Goal: Communication & Community: Answer question/provide support

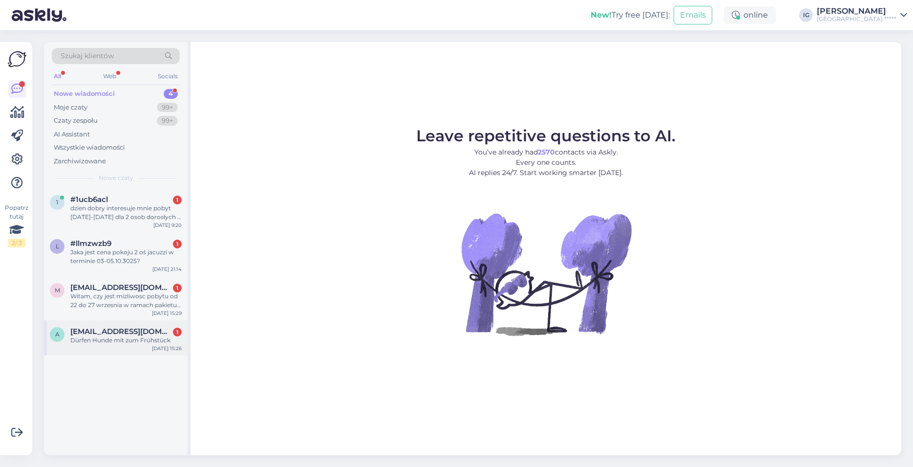
click at [111, 338] on div "Dürfen Hunde mit zum Frühstück" at bounding box center [125, 340] width 111 height 9
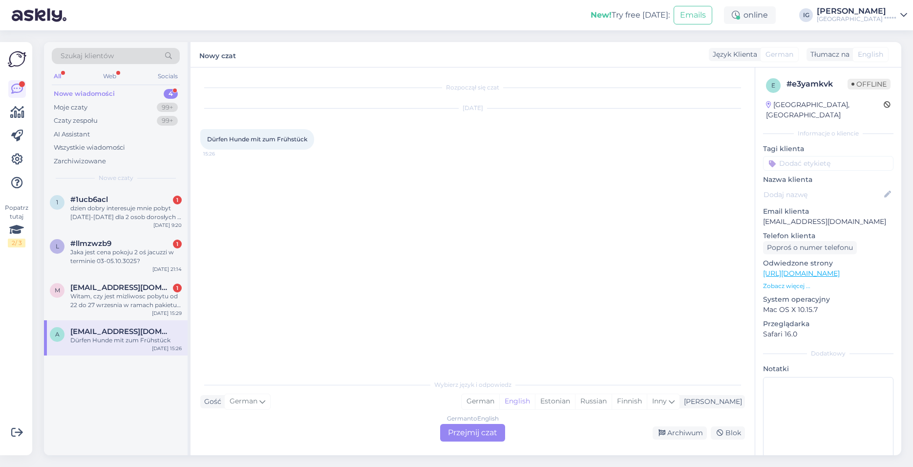
click at [832, 56] on div "Tłumacz na" at bounding box center [828, 54] width 43 height 10
click at [481, 436] on div "German to English Przejmij czat" at bounding box center [472, 433] width 65 height 18
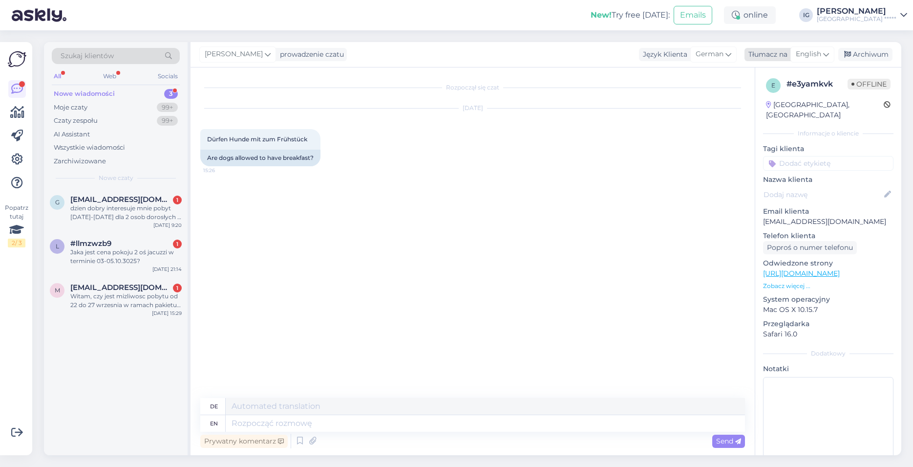
click at [825, 55] on icon at bounding box center [826, 54] width 6 height 11
type input "pol"
click at [760, 99] on link "Polish" at bounding box center [789, 98] width 107 height 16
click at [255, 424] on textarea at bounding box center [485, 423] width 519 height 17
type textarea "Dzień"
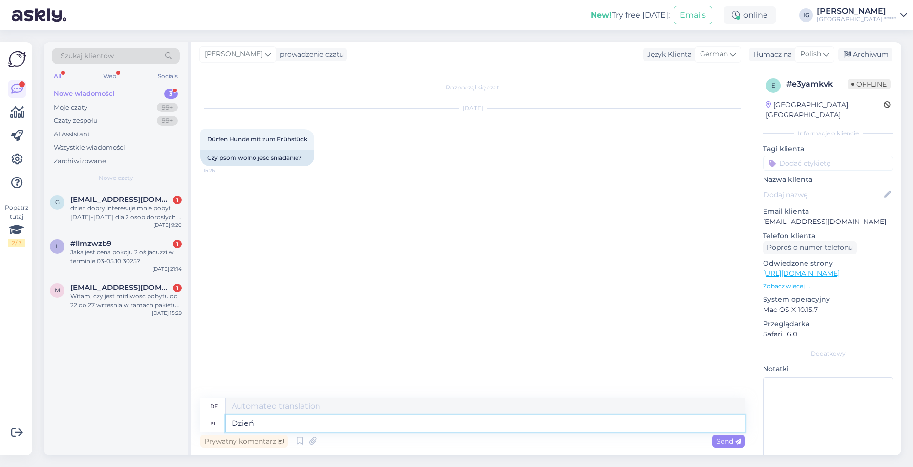
type textarea "Tag"
type textarea "Dzień dobry,"
type textarea "Guten Morgen,"
type textarea "Dzień dobry, z z"
type textarea "Guten Morgen, von"
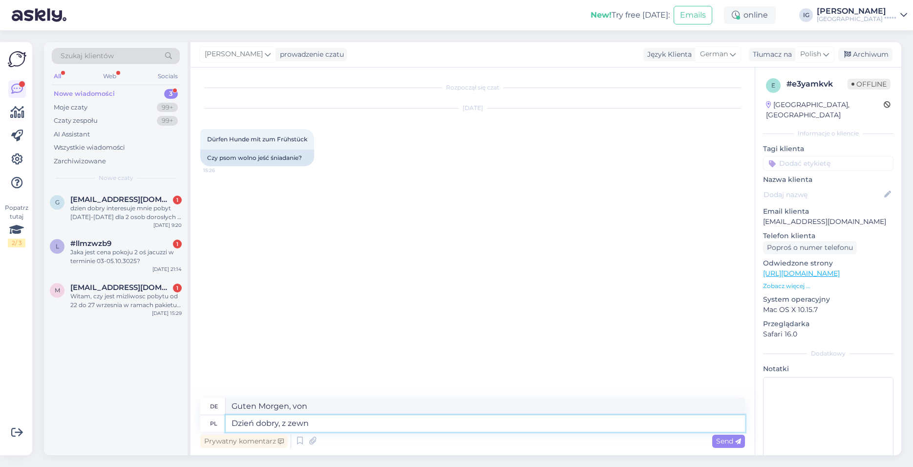
type textarea "Dzień dobry, z zewnę"
type textarea "Guten Morgen von draußen"
type textarea "Dzień dobry, z zewnętrznej s"
type textarea "Guten Morgen von außen"
click at [271, 228] on div "Rozpoczął się czat [DATE] Dürfen Hunde mit zum Frühstück 15:26 Czy psom wolno j…" at bounding box center [477, 233] width 554 height 312
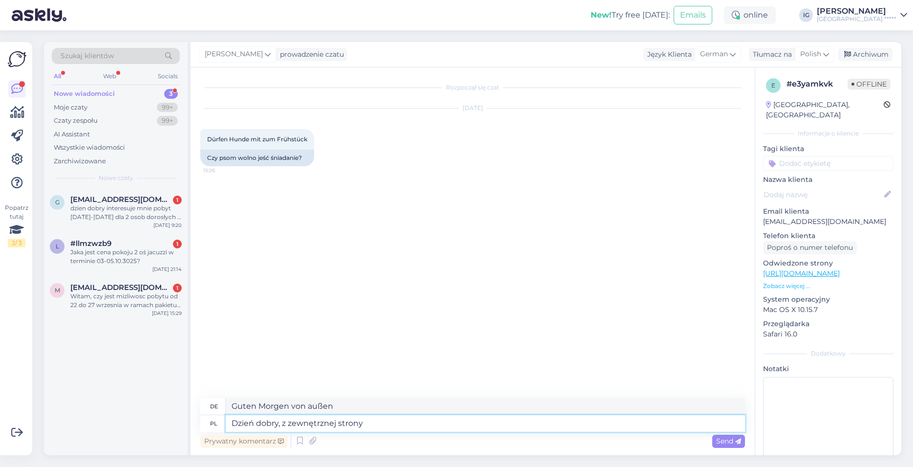
click at [369, 422] on textarea "Dzień dobry, z zewnętrznej strony" at bounding box center [485, 423] width 519 height 17
type textarea "Dzień dobry, z zewnętrznej strony restauracji s"
type textarea "Guten Morgen, von außen vom Restaurant"
type textarea "Dzień dobry, z zewnętrznej strony restauracji są"
type textarea "Guten Morgen, es gibt welche vor dem Restaurant"
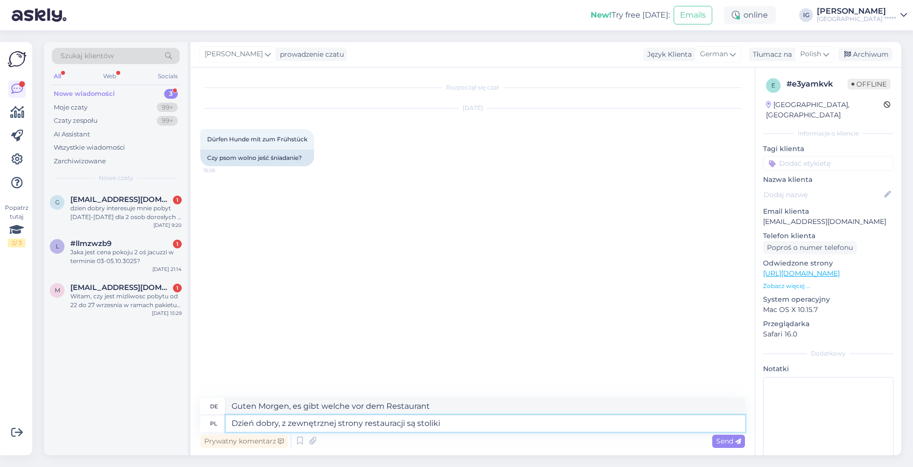
type textarea "Dzień dobry, z zewnętrznej strony restauracji są stoliki"
type textarea "Guten Morgen, es gibt [PERSON_NAME] vor dem Restaurant"
type textarea "Dzień dobry, z zewnętrznej strony restauracji są stoliki przeznaczone dla"
type textarea "Guten Morgen, im Außenbereich des Restaurants gibt es Tische für"
type textarea "Dzień dobry, z zewnętrznej strony restauracji są stoliki przeznaczone dla"
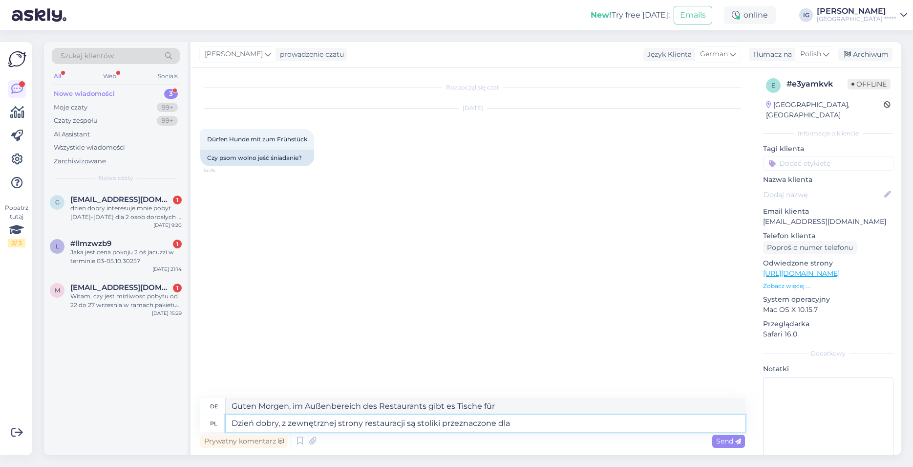
type textarea "Guten Morgen, es gibt [PERSON_NAME] vor dem Restaurant für"
type textarea "Dzień dobry, z zewnętrznej strony restauracji są stoliki przeznaczone dla gośc"
type textarea "Guten Morgen, es gibt [PERSON_NAME] vor dem Restaurant für Gäste."
type textarea "Dzień dobry, z zewnętrznej strony restauracji są stoliki przeznaczone dla gości"
type textarea "Guten Morgen, es gibt [PERSON_NAME] vor dem Restaurant für Gäste"
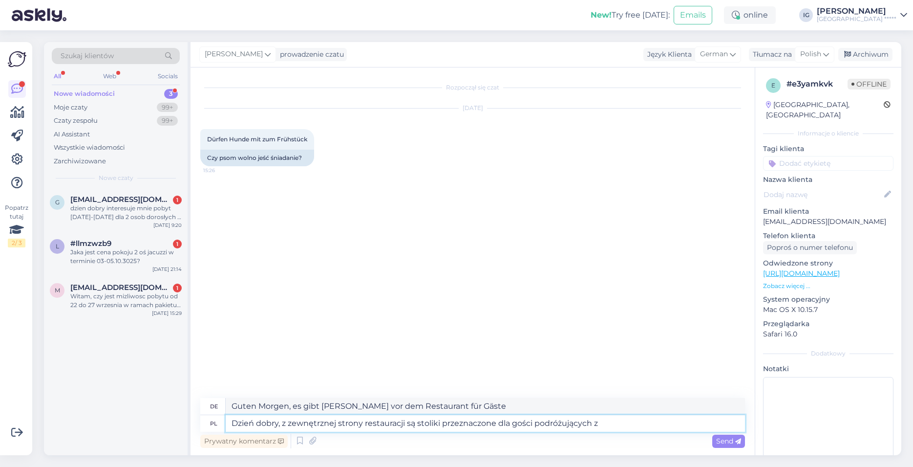
type textarea "Dzień dobry, z zewnętrznej strony restauracji są stoliki przeznaczone dla gości…"
type textarea "Guten Morgen, für reisende Gäste stehen Tische vor dem Restaurant bereit."
type textarea "Dzień dobry, z zewnętrznej strony restauracji są stoliki przeznaczone dla gości…"
type textarea "Guten Morgen, im Außenbereich des Restaurants gibt es Tische für Gäste, die mit"
type textarea "Dzień dobry, z zewnętrznej strony restauracji są stoliki przeznaczone dla gości…"
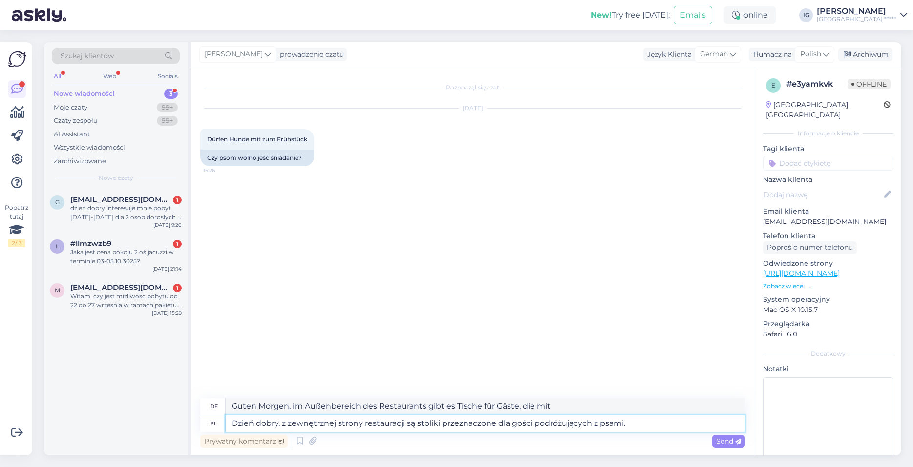
type textarea "Guten Morgen, für Gäste mit Hunden stehen vor dem Restaurant Tische bereit."
type textarea "Dzień dobry, z zewnętrznej strony restauracji są stoliki przeznaczone dla gości…"
type textarea "Guten Morgen, im Außenbereich des Restaurants gibt es Tische für Gäste mit Hund…"
type textarea "Dzień dobry, z zewnętrznej strony restauracji są stoliki przeznaczone dla gości…"
type textarea "Guten Morgen, für Gäste mit Hunden sind Tische im Außenbereich des Restaurants …"
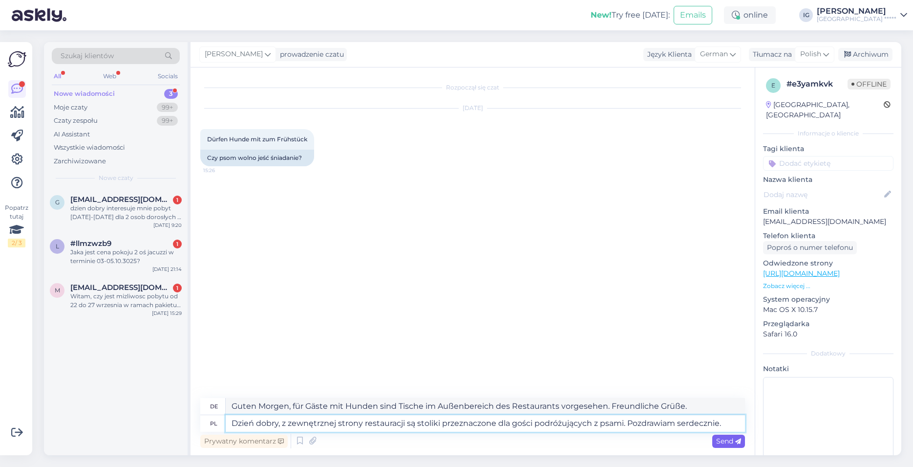
type textarea "Dzień dobry, z zewnętrznej strony restauracji są stoliki przeznaczone dla gości…"
click at [731, 441] on span "Send" at bounding box center [728, 440] width 25 height 9
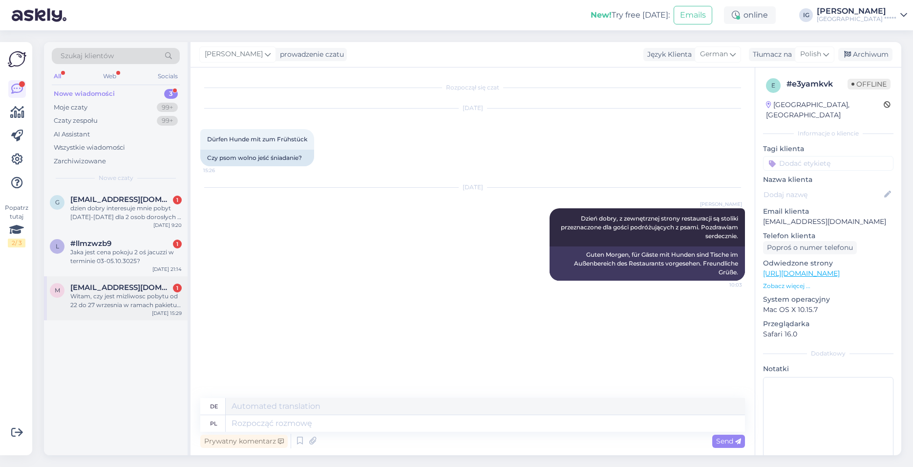
click at [103, 291] on span "[EMAIL_ADDRESS][DOMAIN_NAME]" at bounding box center [121, 287] width 102 height 9
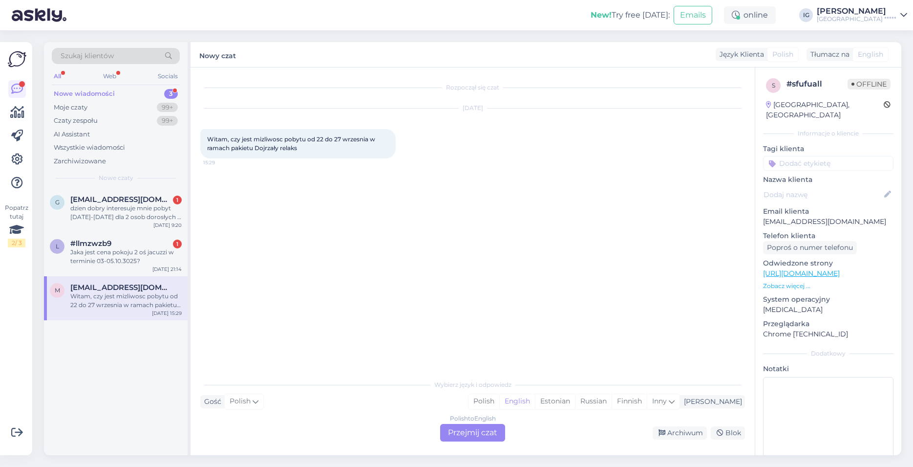
click at [299, 80] on div "Rozpoczął się czat [DATE] Witam, czy jest mizliwosc pobytu od 22 do 27 wrzesnia…" at bounding box center [477, 221] width 554 height 288
drag, startPoint x: 814, startPoint y: 213, endPoint x: 763, endPoint y: 212, distance: 50.8
click at [763, 216] on p "[EMAIL_ADDRESS][DOMAIN_NAME]" at bounding box center [828, 221] width 130 height 10
copy p "[EMAIL_ADDRESS][DOMAIN_NAME]"
click at [363, 254] on div "Rozpoczął się czat [DATE] Witam, czy jest mizliwosc pobytu od 22 do 27 wrzesnia…" at bounding box center [477, 221] width 554 height 288
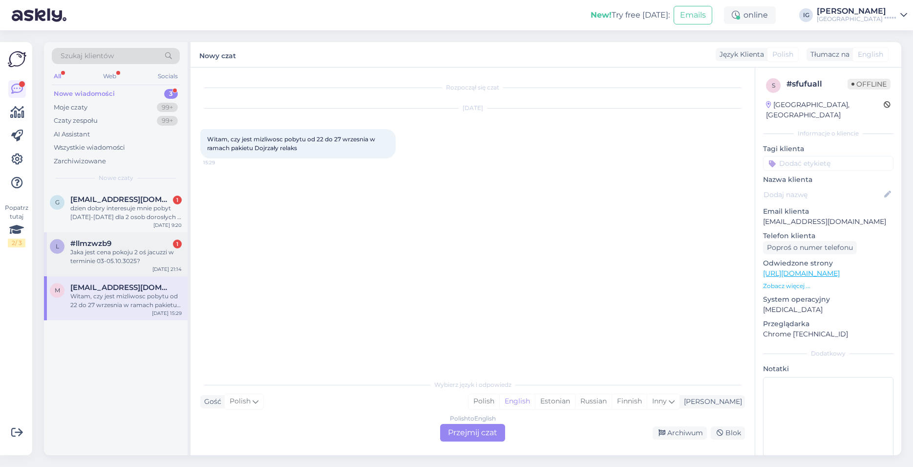
click at [78, 247] on span "#llmzwzb9" at bounding box center [90, 243] width 41 height 9
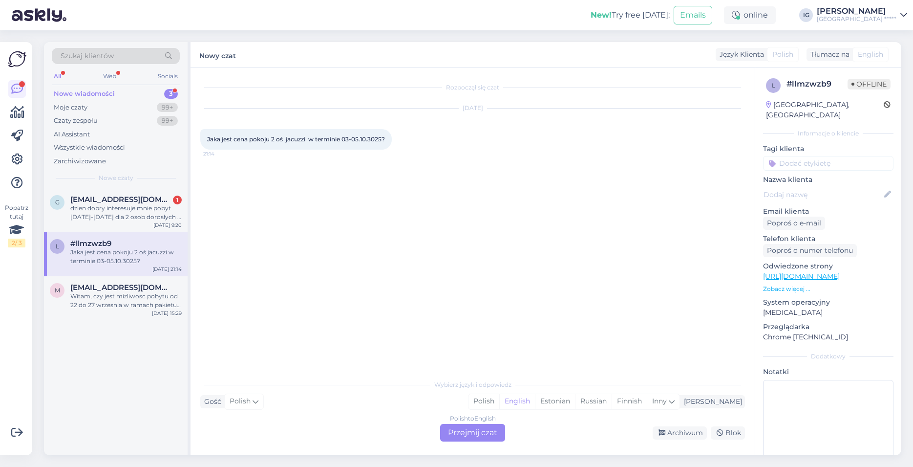
click at [484, 432] on div "Polish to English Przejmij czat" at bounding box center [472, 433] width 65 height 18
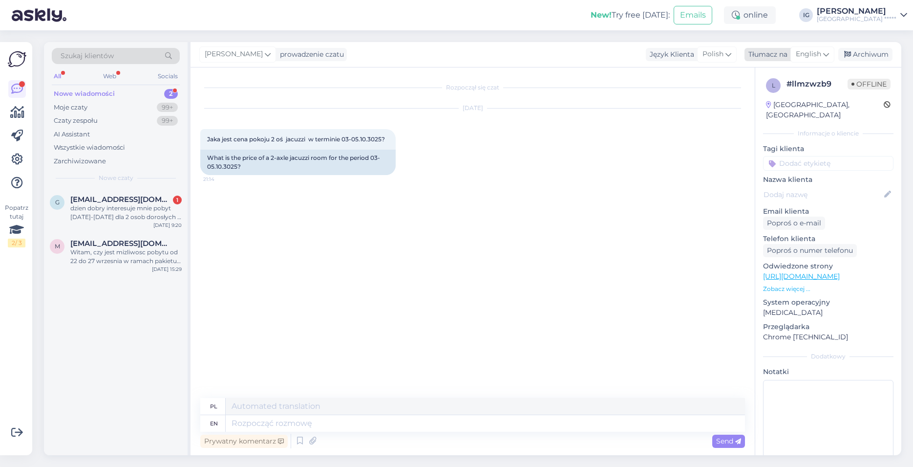
click at [813, 53] on span "English" at bounding box center [808, 54] width 25 height 11
click at [768, 98] on link "Polish" at bounding box center [789, 98] width 107 height 16
click at [217, 421] on textarea at bounding box center [472, 421] width 545 height 21
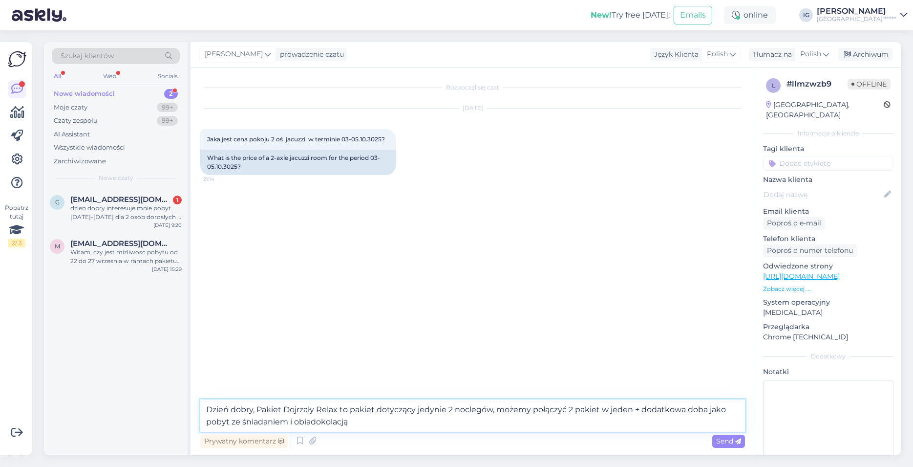
click at [350, 426] on textarea "Dzień dobry, Pakiet Dojrzały Relax to pakiet dotyczący jedynie 2 noclegów, może…" at bounding box center [472, 415] width 545 height 32
type textarea "Dzień dobry, Pakiet Dojrzały Relax to pakiet dotyczący jedynie 2 noclegów, może…"
click at [728, 441] on span "Send" at bounding box center [728, 440] width 25 height 9
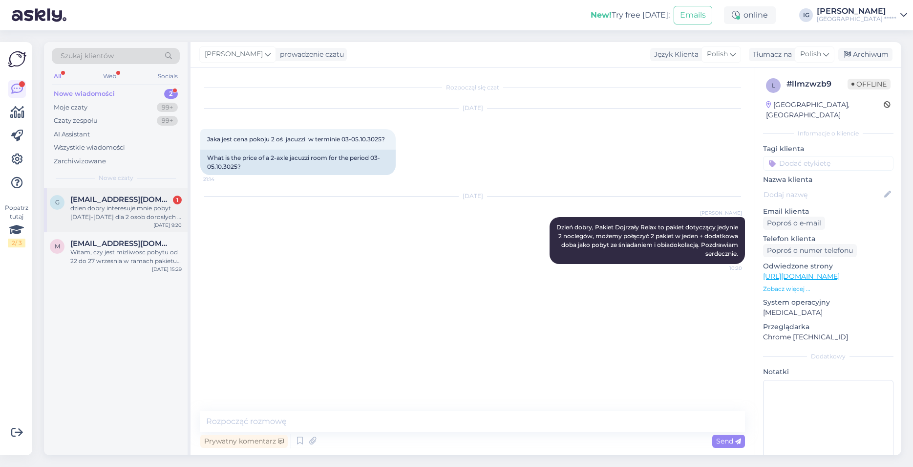
click at [107, 206] on div "dzien dobry interesuje mnie pobyt [DATE]-[DATE] dla 2 osob dorosłych i 15 latka" at bounding box center [125, 213] width 111 height 18
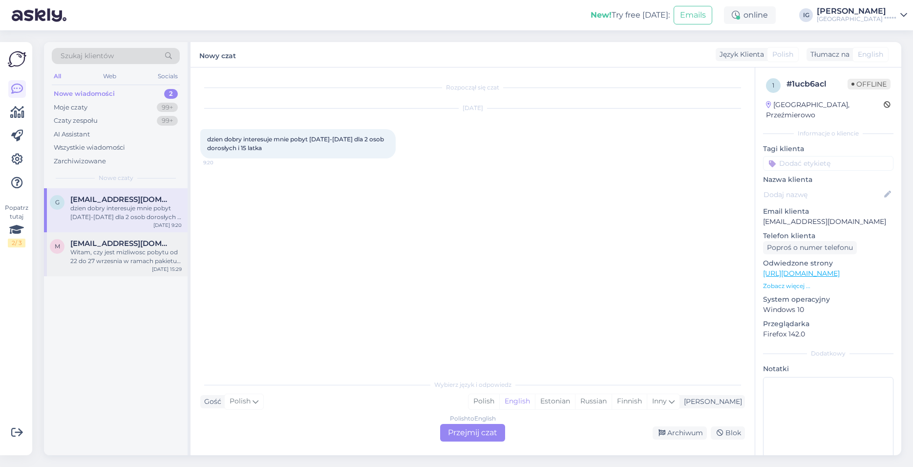
click at [158, 237] on div "m [EMAIL_ADDRESS][DOMAIN_NAME] Witam, czy jest mizliwosc pobytu od 22 do 27 wrz…" at bounding box center [116, 254] width 144 height 44
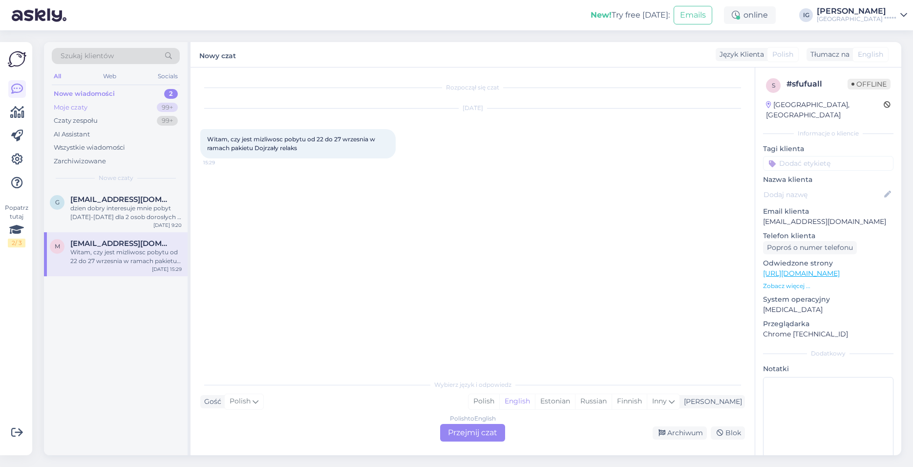
click at [78, 105] on div "Moje czaty" at bounding box center [71, 108] width 34 height 10
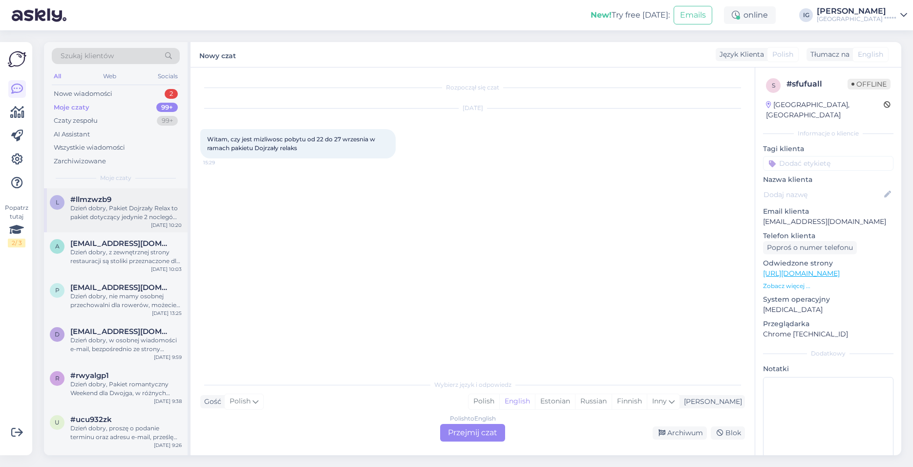
click at [124, 211] on div "Dzień dobry, Pakiet Dojrzały Relax to pakiet dotyczący jedynie 2 noclegów, może…" at bounding box center [125, 213] width 111 height 18
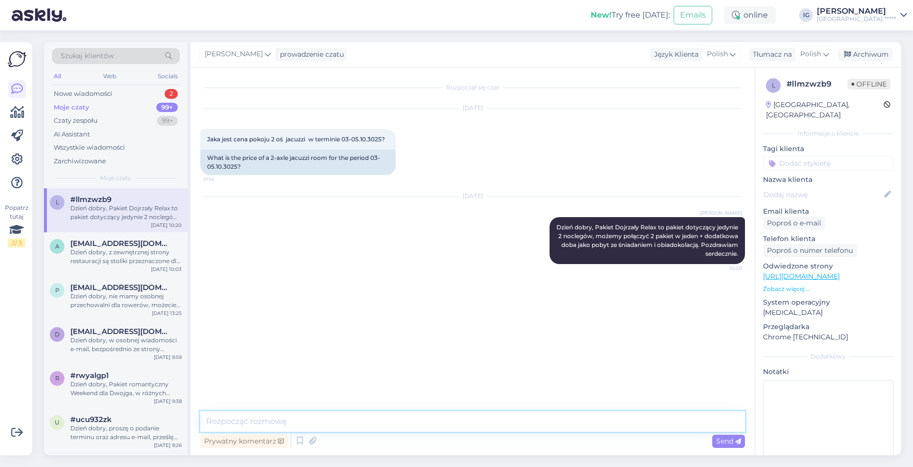
click at [258, 422] on textarea at bounding box center [472, 421] width 545 height 21
click at [605, 246] on span "Dzień dobry, Pakiet Dojrzały Relax to pakiet dotyczący jedynie 2 noclegów, może…" at bounding box center [648, 240] width 183 height 34
click at [541, 242] on icon at bounding box center [542, 240] width 4 height 6
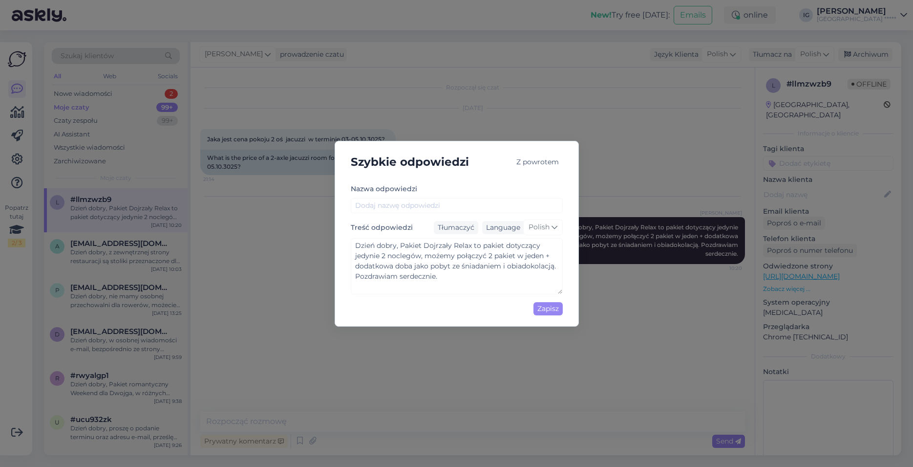
click at [536, 164] on div "Z powrotem" at bounding box center [538, 161] width 50 height 13
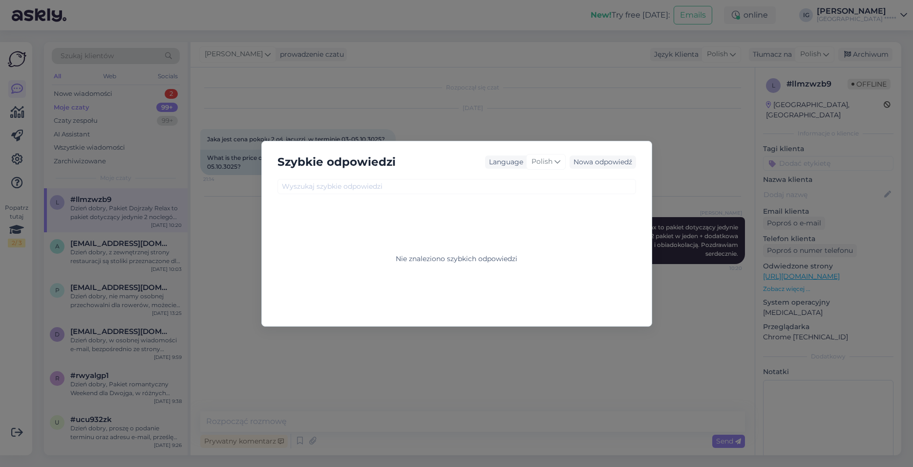
drag, startPoint x: 460, startPoint y: 349, endPoint x: 462, endPoint y: 342, distance: 6.8
click at [460, 349] on div "Szybkie odpowiedzi Language Polish Nowa odpowiedź Nie znaleziono szybkich odpow…" at bounding box center [456, 233] width 913 height 467
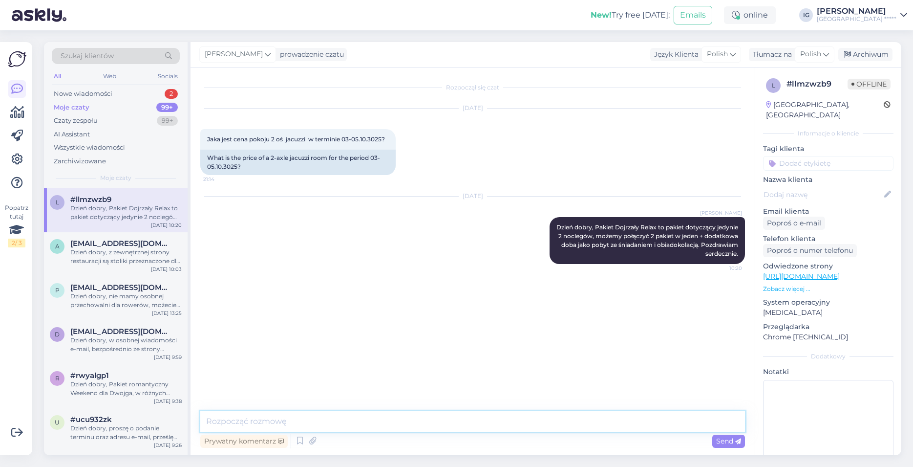
click at [250, 421] on textarea at bounding box center [472, 421] width 545 height 21
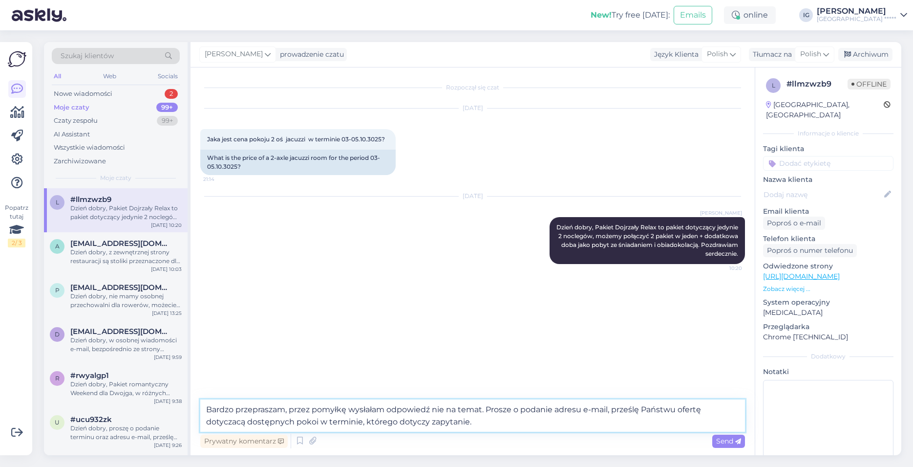
click at [486, 425] on textarea "Bardzo przepraszam, przez pomyłkę wysłałam odpowiedź nie na temat. Prosze o pod…" at bounding box center [472, 415] width 545 height 32
click at [513, 409] on textarea "Bardzo przepraszam, przez pomyłkę wysłałam odpowiedź nie na temat. Prosze o pod…" at bounding box center [472, 415] width 545 height 32
click at [491, 422] on textarea "Bardzo przepraszam, przez pomyłkę wysłałam odpowiedź nie na temat. Proszę o pod…" at bounding box center [472, 415] width 545 height 32
type textarea "Bardzo przepraszam, przez pomyłkę wysłałam odpowiedź nie na temat. Proszę o pod…"
click at [735, 441] on span "Send" at bounding box center [728, 440] width 25 height 9
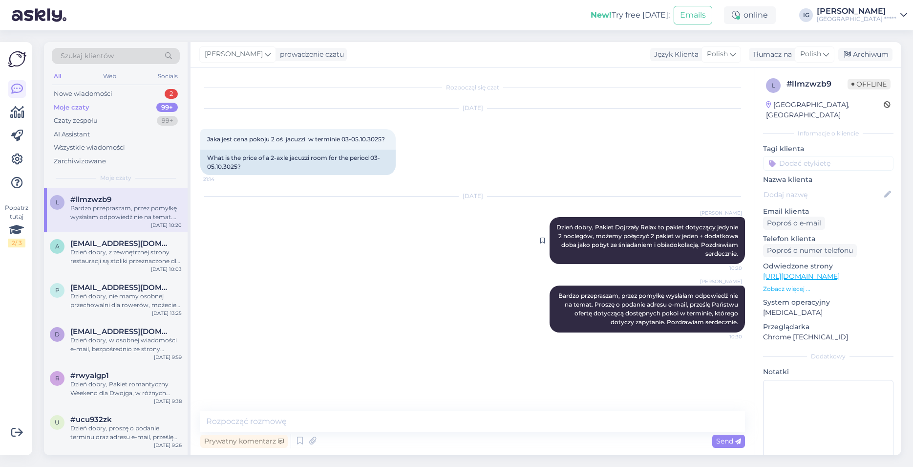
click at [623, 237] on span "Dzień dobry, Pakiet Dojrzały Relax to pakiet dotyczący jedynie 2 noclegów, może…" at bounding box center [648, 240] width 183 height 34
click at [632, 242] on span "Dzień dobry, Pakiet Dojrzały Relax to pakiet dotyczący jedynie 2 noclegów, może…" at bounding box center [648, 240] width 183 height 34
drag, startPoint x: 738, startPoint y: 253, endPoint x: 572, endPoint y: 227, distance: 168.1
click at [572, 227] on div "[PERSON_NAME] Dzień dobry, Pakiet Dojrzały Relax to pakiet dotyczący jedynie 2 …" at bounding box center [647, 240] width 195 height 47
copy span "Dzień dobry, Pakiet Dojrzały Relax to pakiet dotyczący jedynie 2 noclegów, może…"
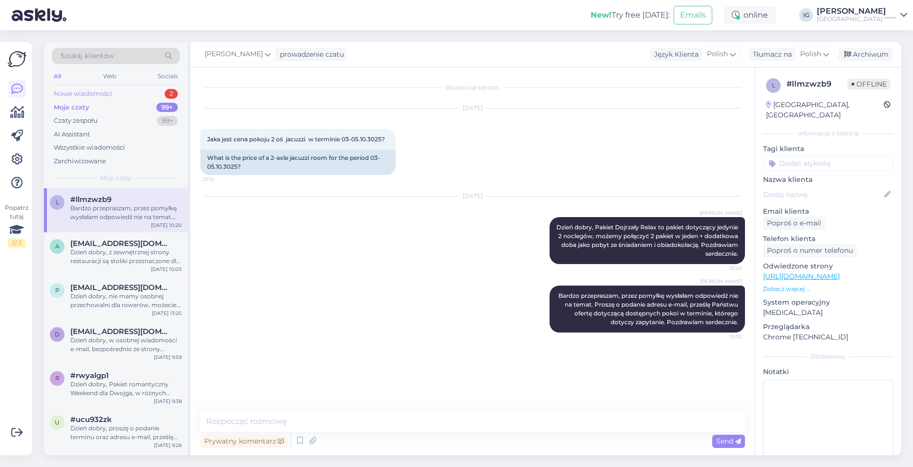
click at [78, 93] on div "Nowe wiadomości" at bounding box center [83, 94] width 59 height 10
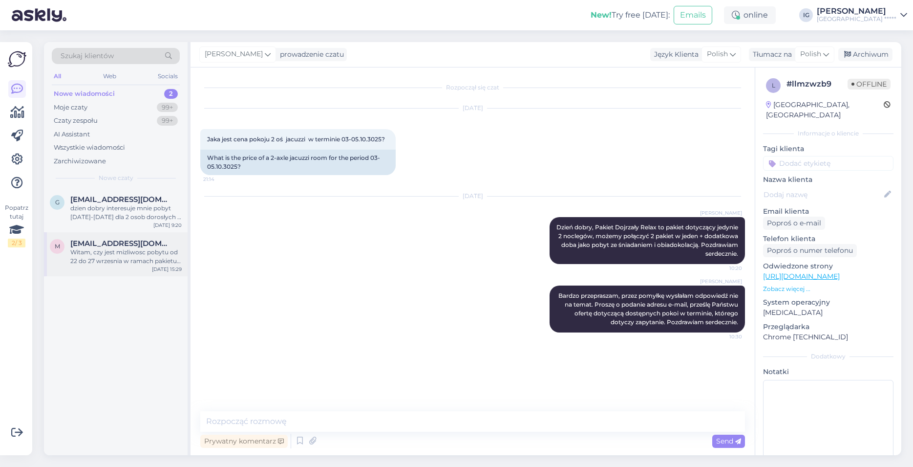
click at [93, 256] on div "Witam, czy jest mizliwosc pobytu od 22 do 27 wrzesnia w ramach pakietu Dojrzały…" at bounding box center [125, 257] width 111 height 18
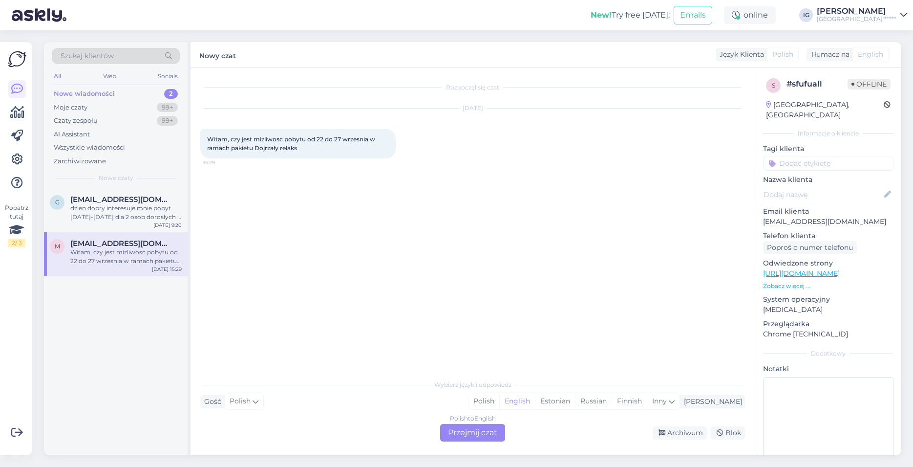
click at [454, 428] on div "Polish to English Przejmij czat" at bounding box center [472, 433] width 65 height 18
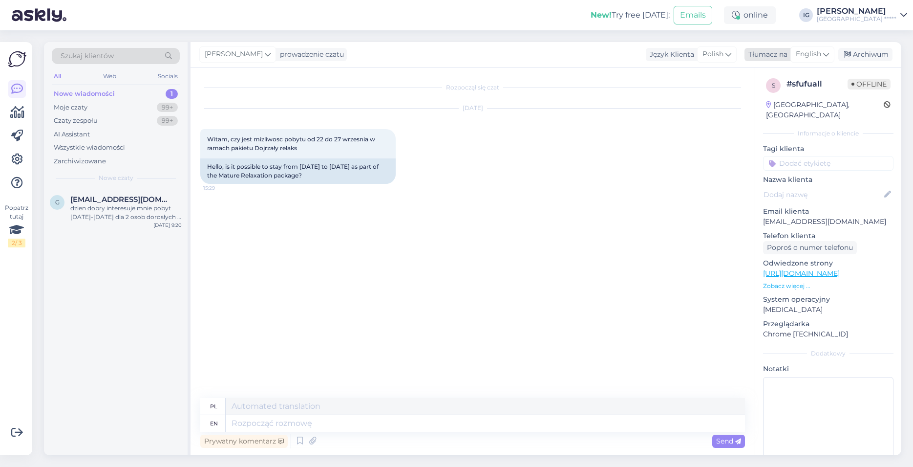
click at [815, 53] on span "English" at bounding box center [808, 54] width 25 height 11
click at [775, 98] on link "Polish" at bounding box center [789, 98] width 107 height 16
paste textarea "Dzień dobry, Pakiet Dojrzały Relax to pakiet dotyczący jedynie 2 noclegów, może…"
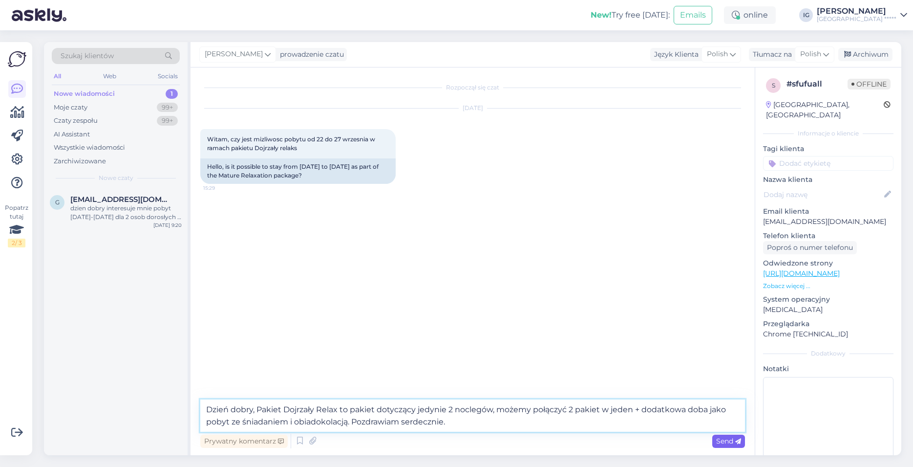
type textarea "Dzień dobry, Pakiet Dojrzały Relax to pakiet dotyczący jedynie 2 noclegów, może…"
click at [718, 442] on span "Send" at bounding box center [728, 440] width 25 height 9
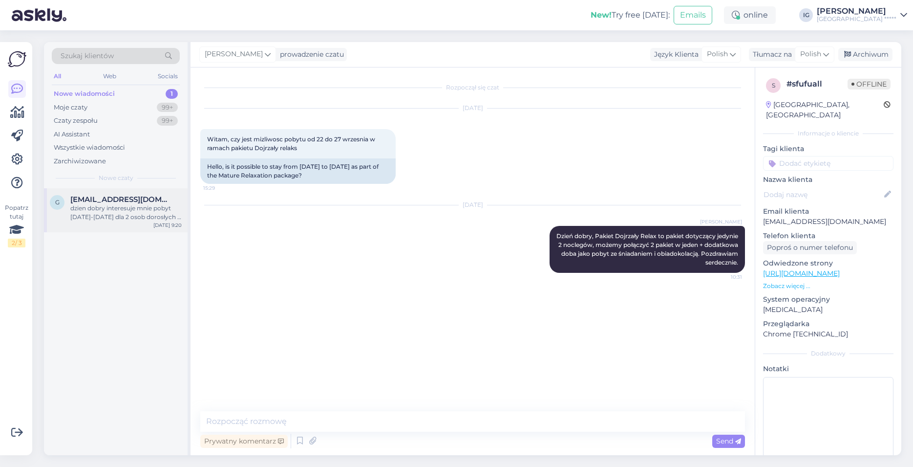
click at [100, 209] on div "dzien dobry interesuje mnie pobyt [DATE]-[DATE] dla 2 osob dorosłych i 15 latka" at bounding box center [125, 213] width 111 height 18
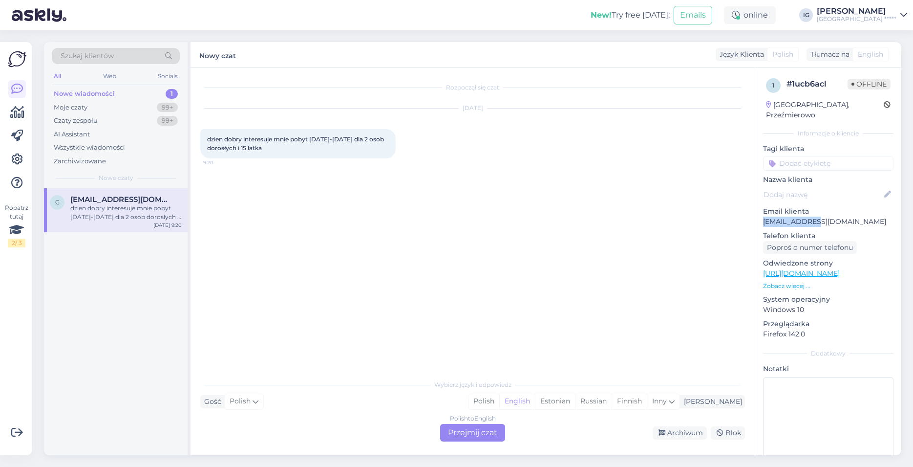
drag, startPoint x: 823, startPoint y: 211, endPoint x: 762, endPoint y: 213, distance: 60.6
click at [763, 216] on p "[EMAIL_ADDRESS][DOMAIN_NAME]" at bounding box center [828, 221] width 130 height 10
copy p "[EMAIL_ADDRESS][DOMAIN_NAME]"
click at [465, 429] on div "Polish to English Przejmij czat" at bounding box center [472, 433] width 65 height 18
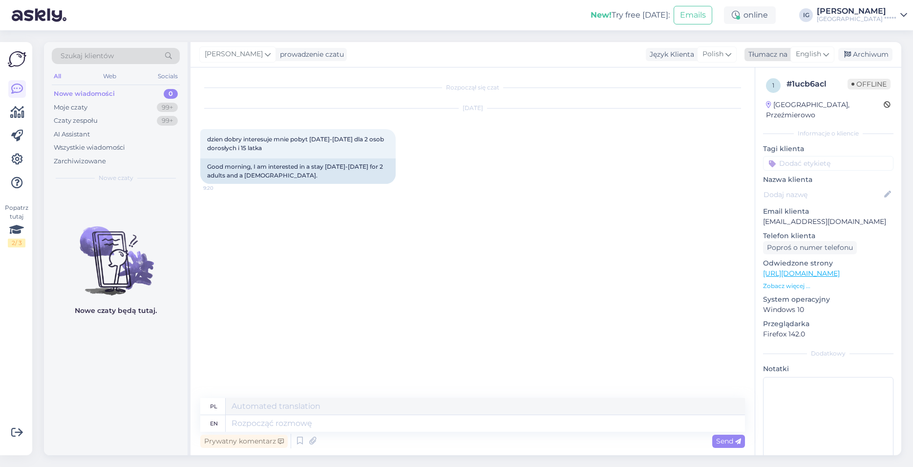
click at [814, 55] on span "English" at bounding box center [808, 54] width 25 height 11
click at [765, 99] on link "Polish" at bounding box center [789, 98] width 107 height 16
paste textarea "Dzień dobry, w osobnej wiadomości e-mail, bezpośrednio ze strony [GEOGRAPHIC_DA…"
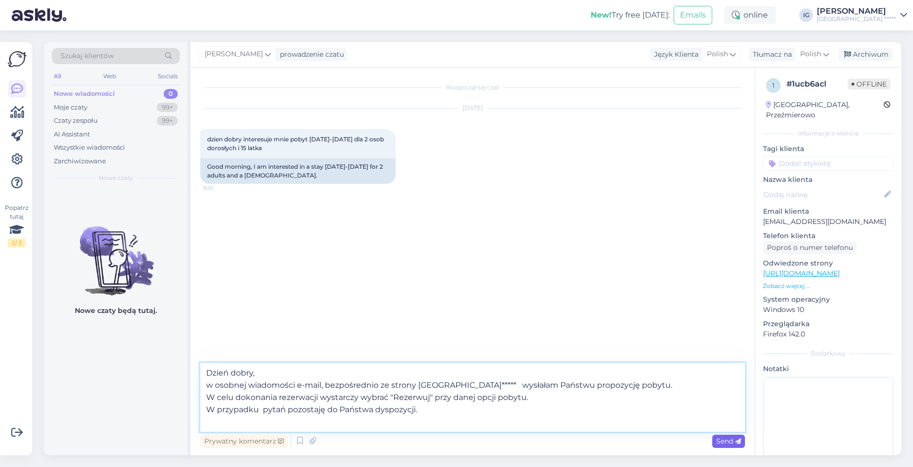
type textarea "Dzień dobry, w osobnej wiadomości e-mail, bezpośrednio ze strony [GEOGRAPHIC_DA…"
click at [729, 441] on span "Send" at bounding box center [728, 440] width 25 height 9
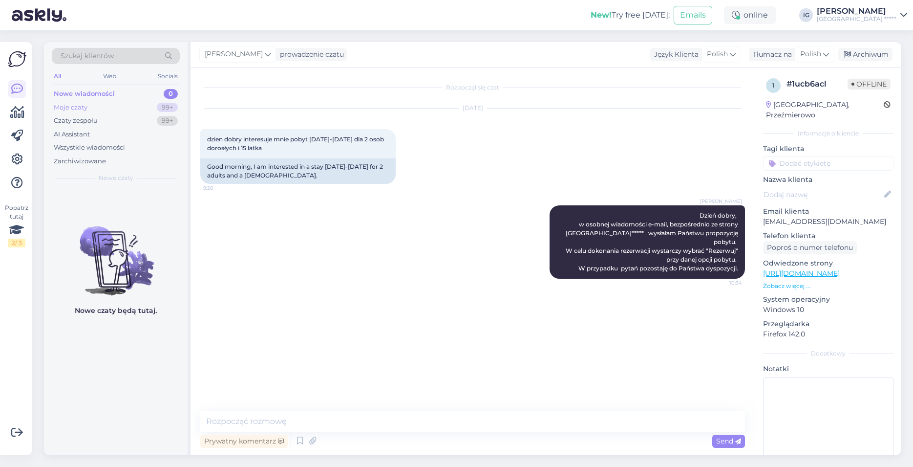
click at [77, 107] on div "Moje czaty" at bounding box center [71, 108] width 34 height 10
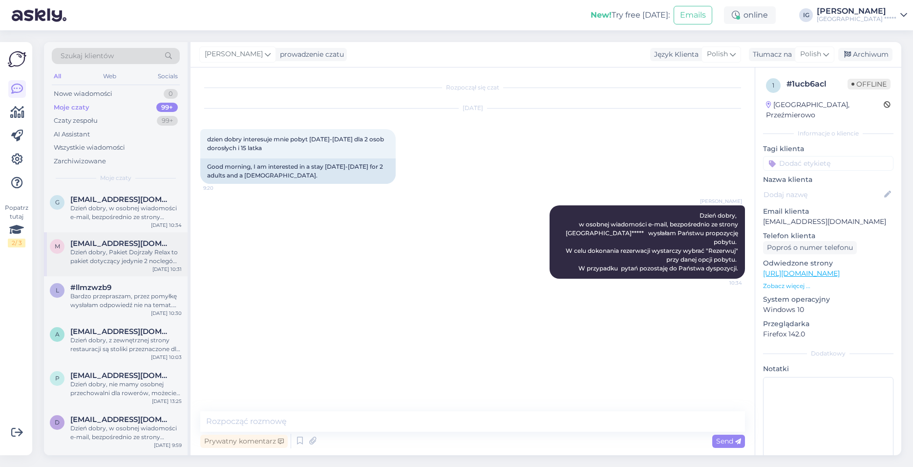
click at [109, 254] on div "Dzień dobry, Pakiet Dojrzały Relax to pakiet dotyczący jedynie 2 noclegów, może…" at bounding box center [125, 257] width 111 height 18
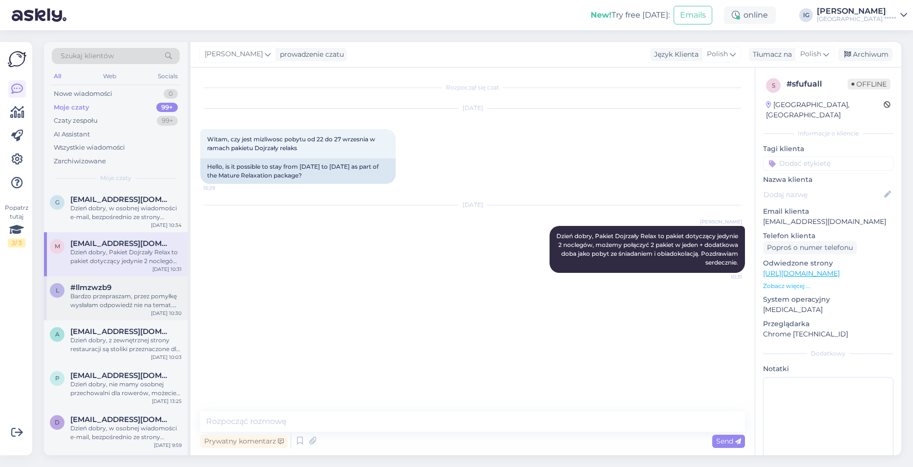
click at [108, 296] on div "Bardzo przepraszam, przez pomyłkę wysłałam odpowiedź nie na temat. Proszę o pod…" at bounding box center [125, 301] width 111 height 18
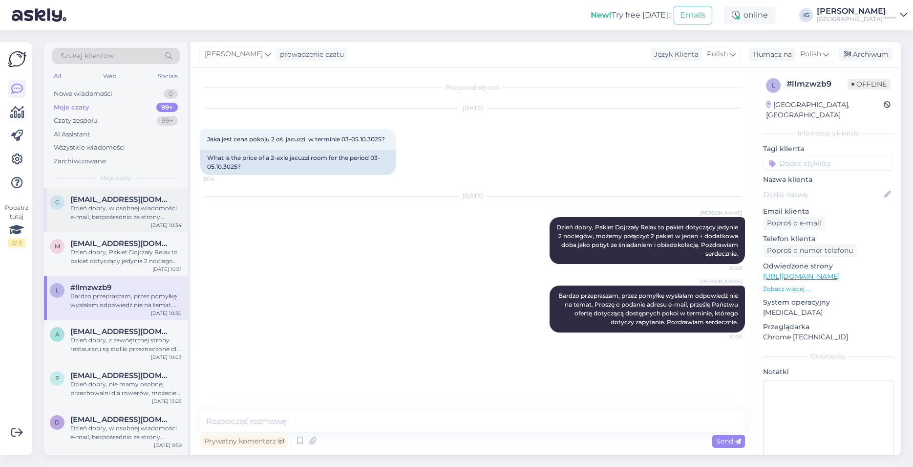
click at [128, 204] on div "Dzień dobry, w osobnej wiadomości e-mail, bezpośrednio ze strony [GEOGRAPHIC_DA…" at bounding box center [125, 213] width 111 height 18
